Goal: Find specific page/section: Find specific page/section

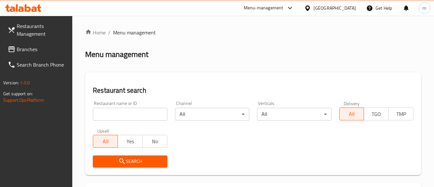
drag, startPoint x: 0, startPoint y: 0, endPoint x: 27, endPoint y: 54, distance: 60.5
click at [27, 54] on link "Branches" at bounding box center [38, 48] width 70 height 15
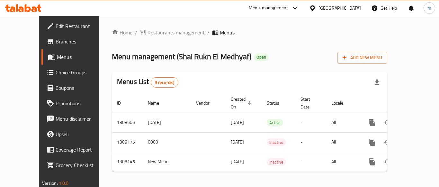
click at [160, 34] on span "Restaurants management" at bounding box center [175, 33] width 57 height 8
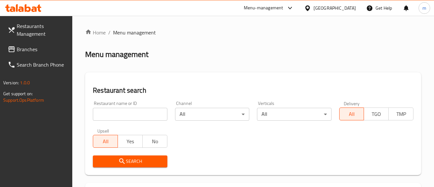
click at [110, 114] on input "search" at bounding box center [130, 114] width 74 height 13
paste input "704796"
type input "704796"
click at [130, 162] on span "Search" at bounding box center [130, 161] width 64 height 8
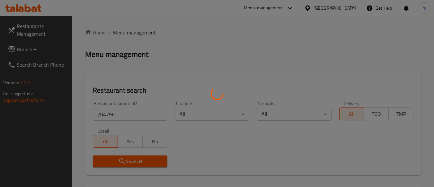
click at [130, 162] on div at bounding box center [217, 93] width 434 height 187
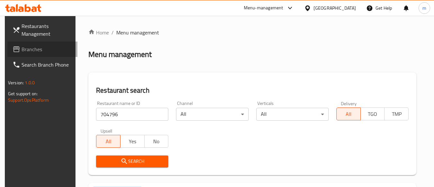
click at [29, 49] on span "Branches" at bounding box center [47, 49] width 51 height 8
